Goal: Find specific page/section: Find specific page/section

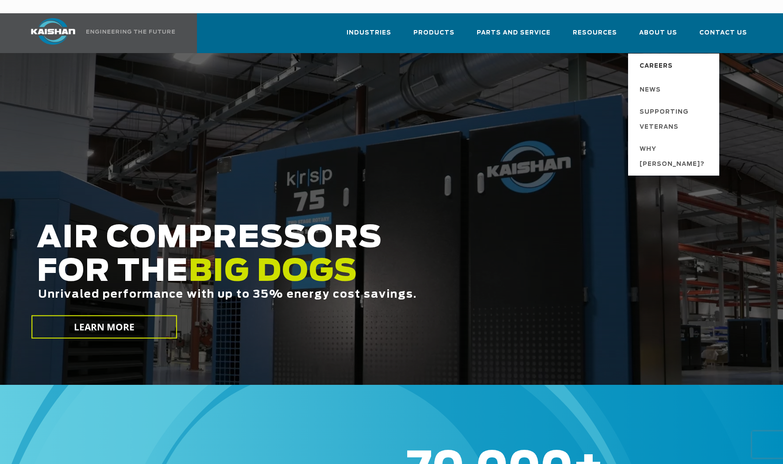
click at [645, 59] on span "Careers" at bounding box center [656, 66] width 33 height 15
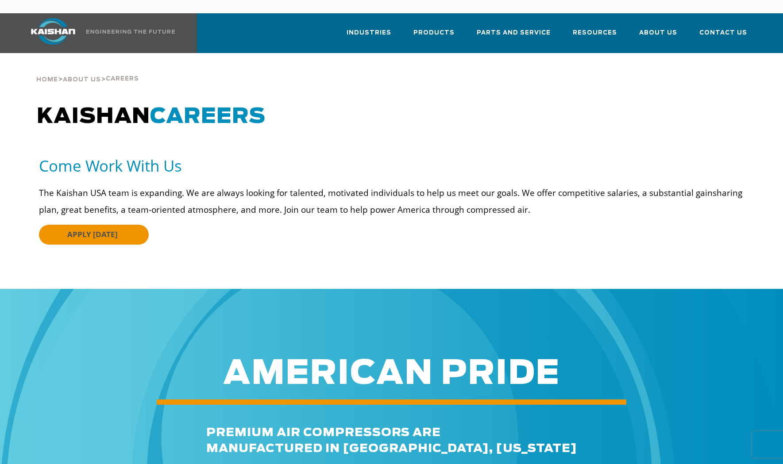
click at [131, 225] on link "APPLY [DATE]" at bounding box center [94, 235] width 110 height 20
click at [715, 28] on span "Contact Us" at bounding box center [724, 34] width 48 height 12
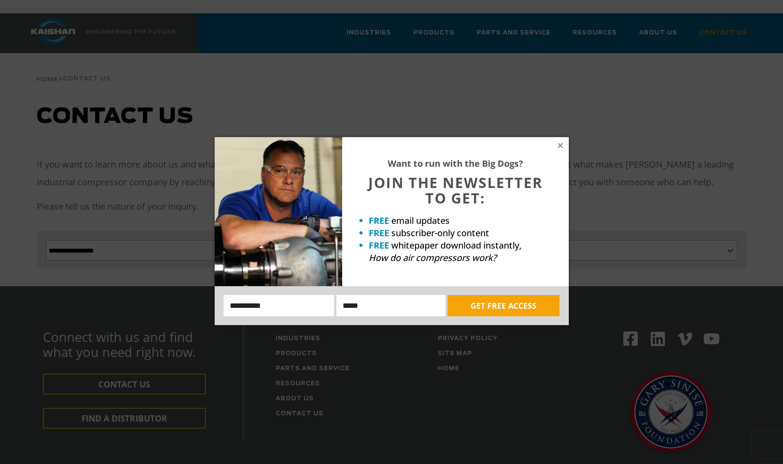
click at [561, 141] on div "Want to run with the Big Dogs? JOIN THE NEWSLETTER TO GET: FREE email updates F…" at bounding box center [455, 211] width 227 height 149
click at [560, 144] on icon at bounding box center [560, 145] width 5 height 5
